Goal: Task Accomplishment & Management: Use online tool/utility

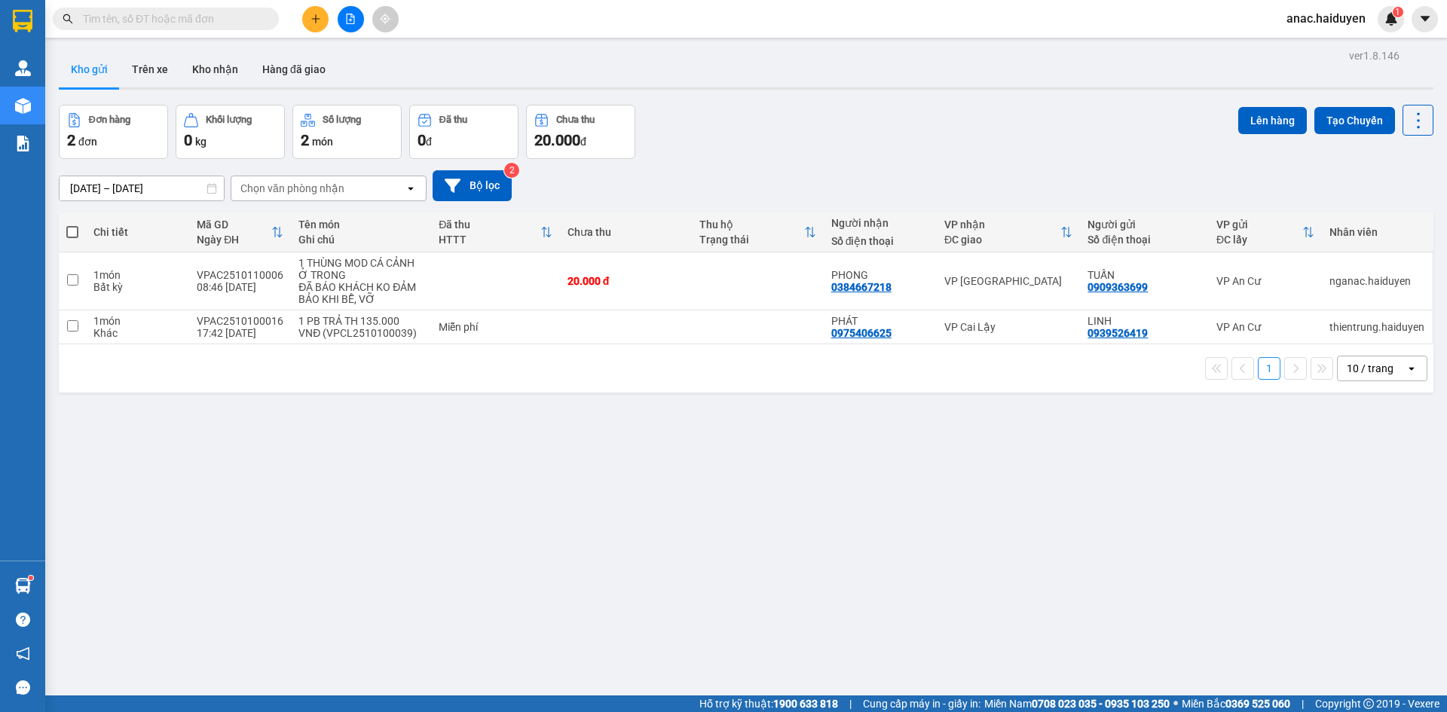
click at [244, 17] on input "text" at bounding box center [172, 19] width 178 height 17
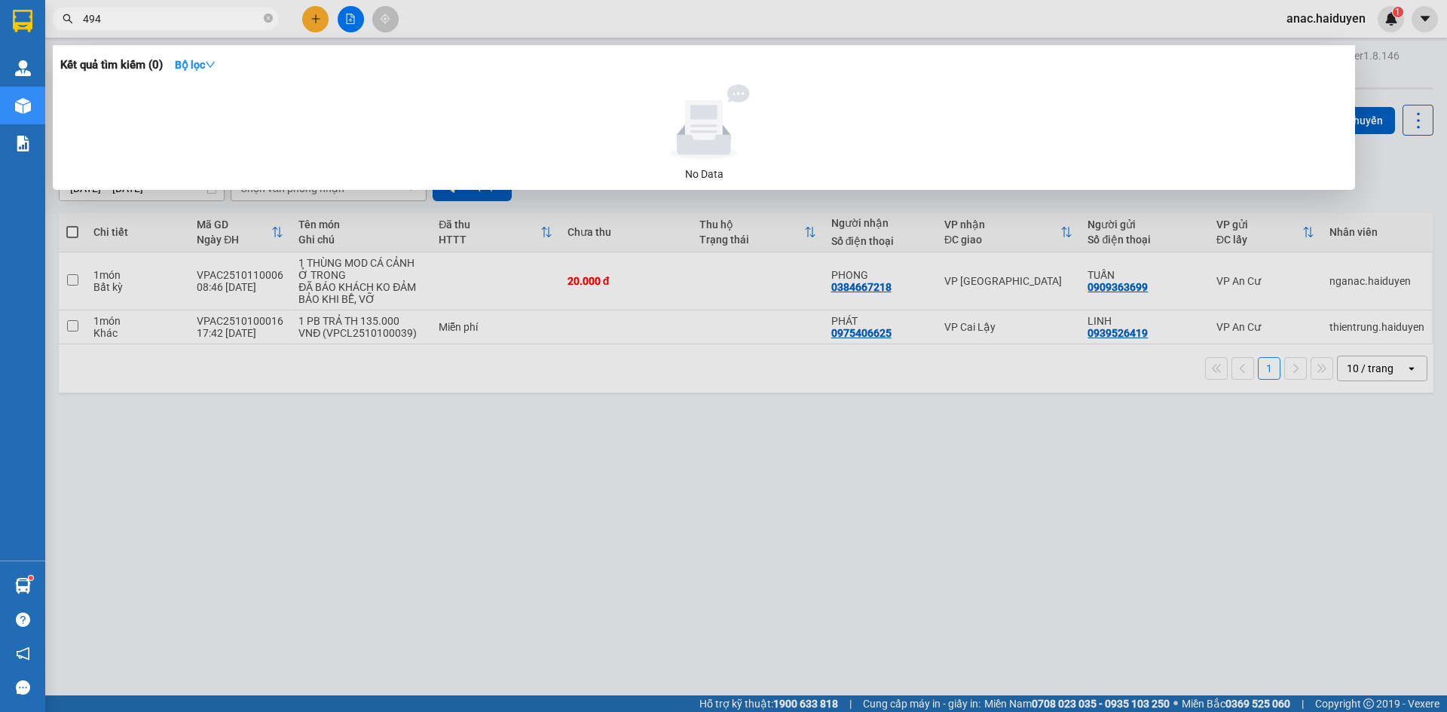
type input "4949"
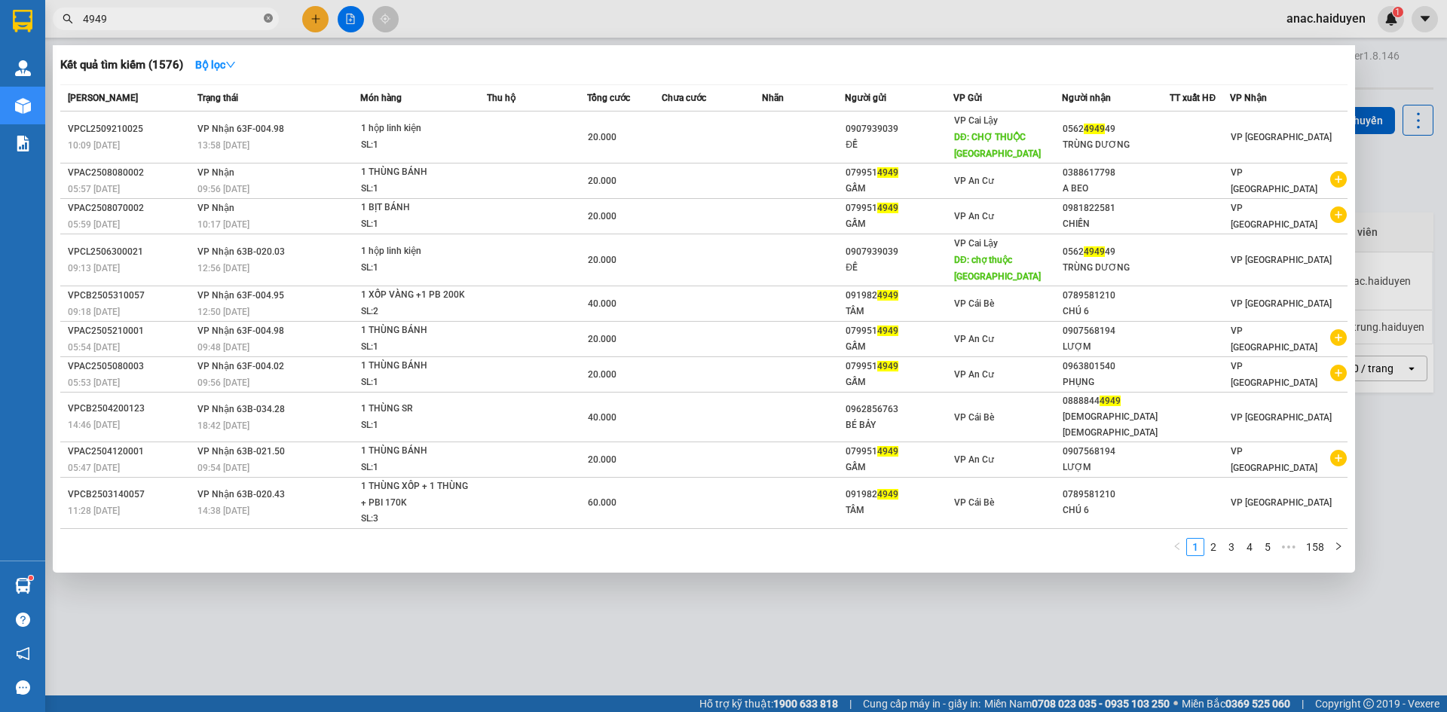
click at [265, 20] on icon "close-circle" at bounding box center [268, 18] width 9 height 9
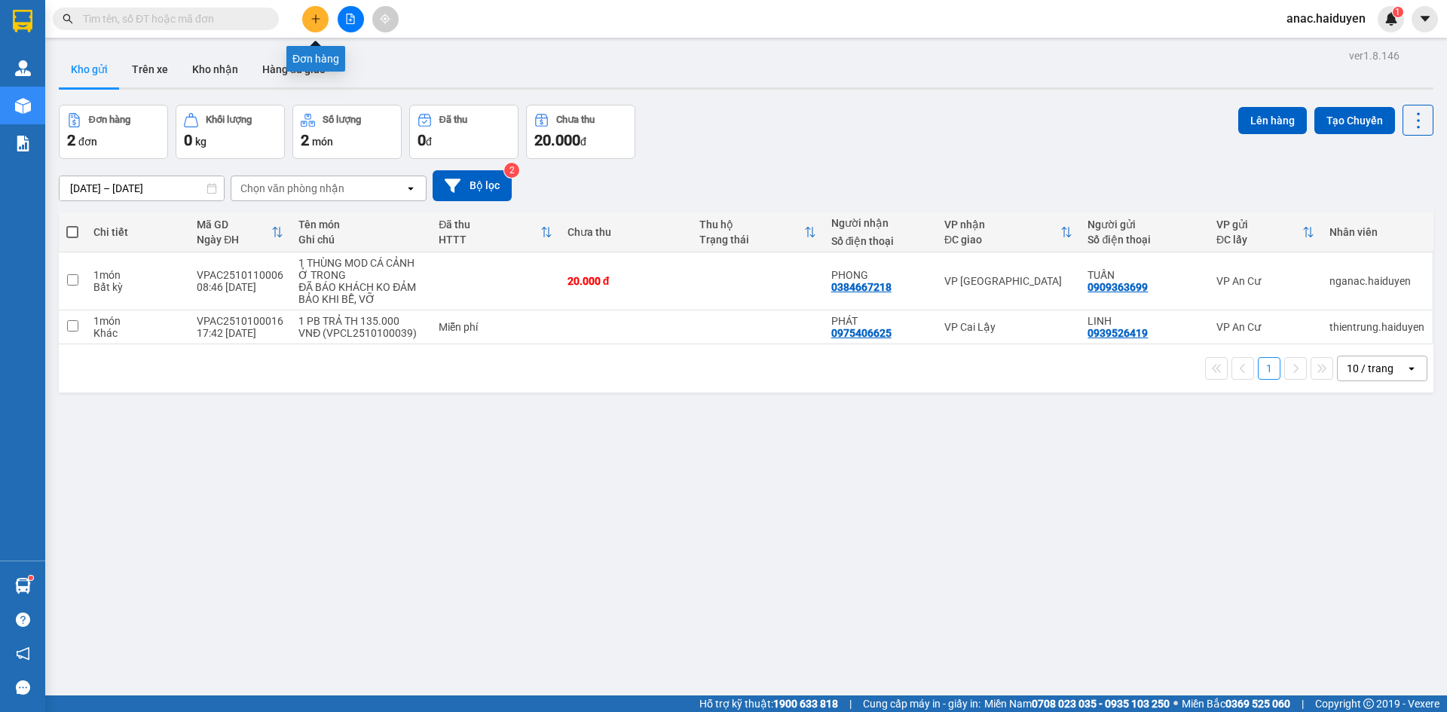
click at [314, 18] on icon "plus" at bounding box center [315, 19] width 11 height 11
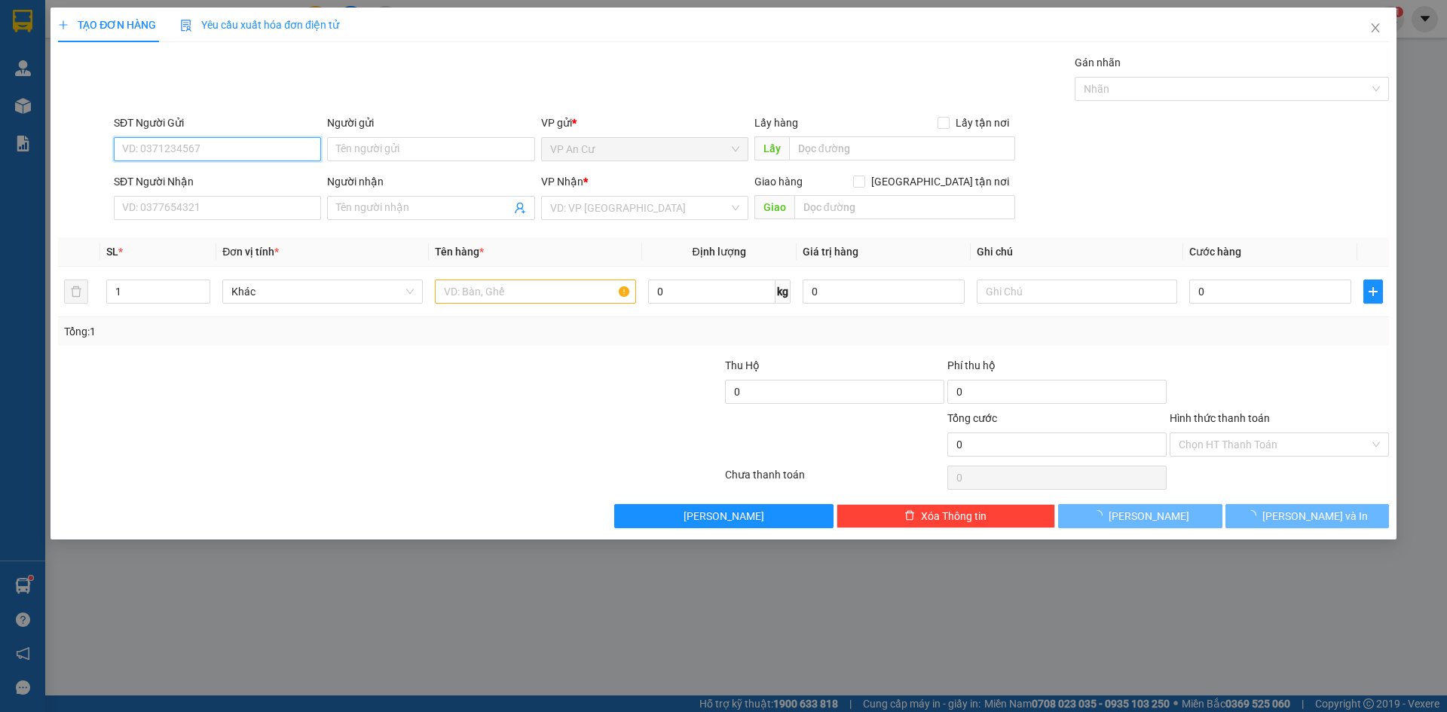
drag, startPoint x: 232, startPoint y: 144, endPoint x: 215, endPoint y: 136, distance: 18.9
click at [225, 141] on input "SĐT Người Gửi" at bounding box center [217, 149] width 207 height 24
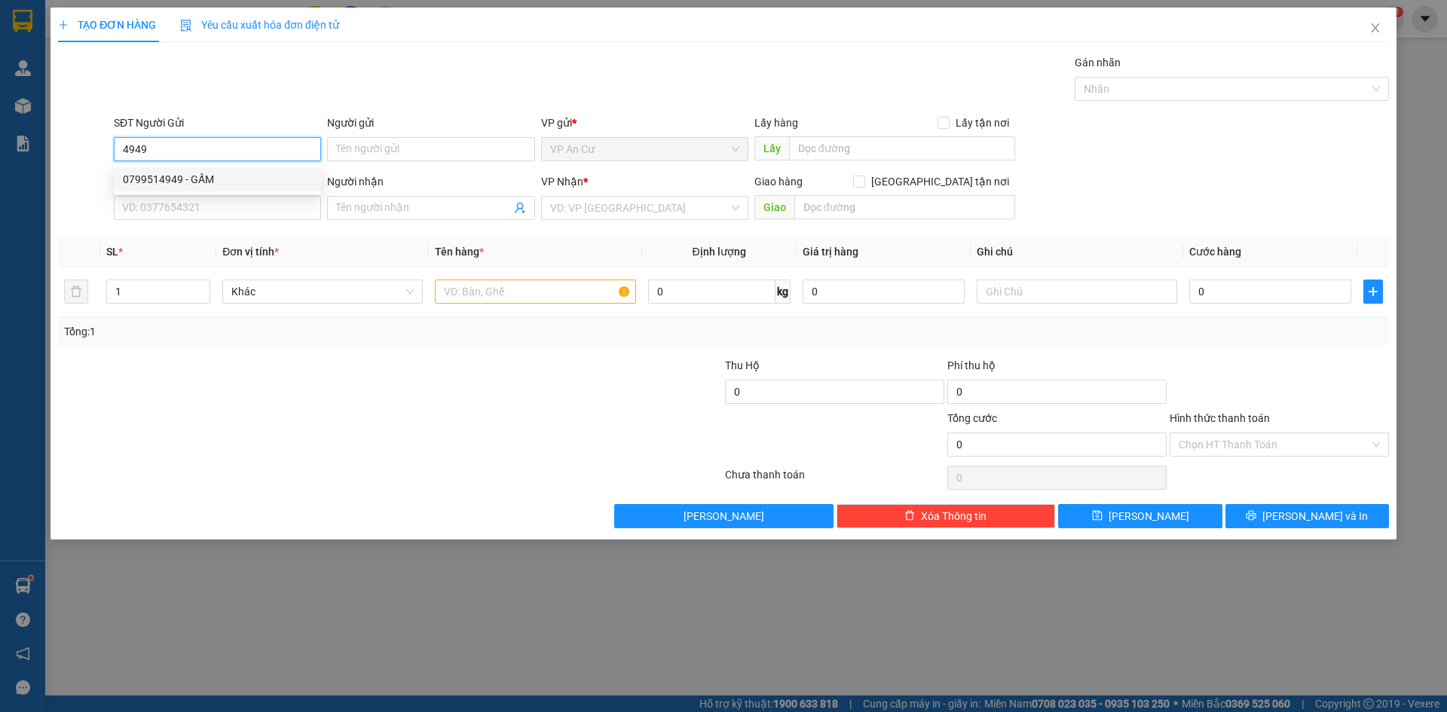
type input "4949"
click at [1371, 28] on icon "close" at bounding box center [1375, 28] width 12 height 12
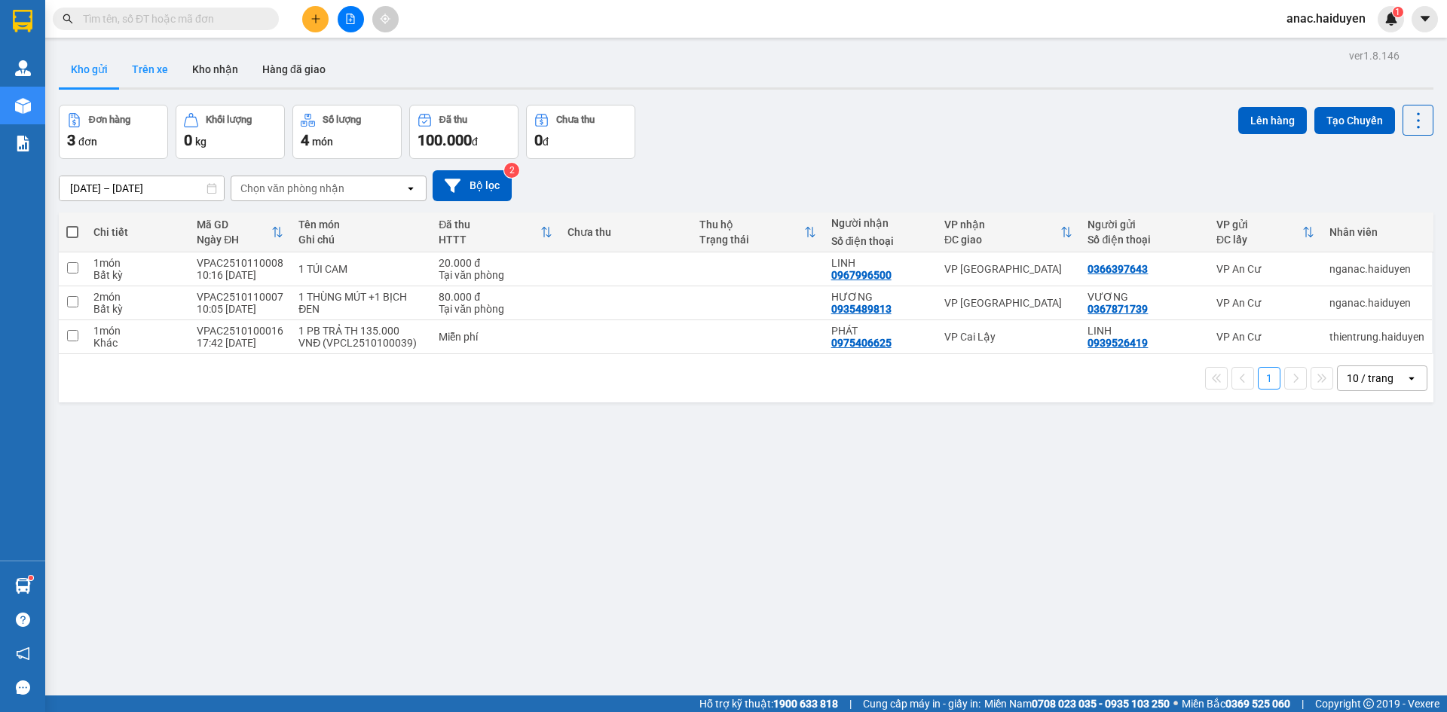
click at [142, 66] on button "Trên xe" at bounding box center [150, 69] width 60 height 36
